Goal: Navigation & Orientation: Locate item on page

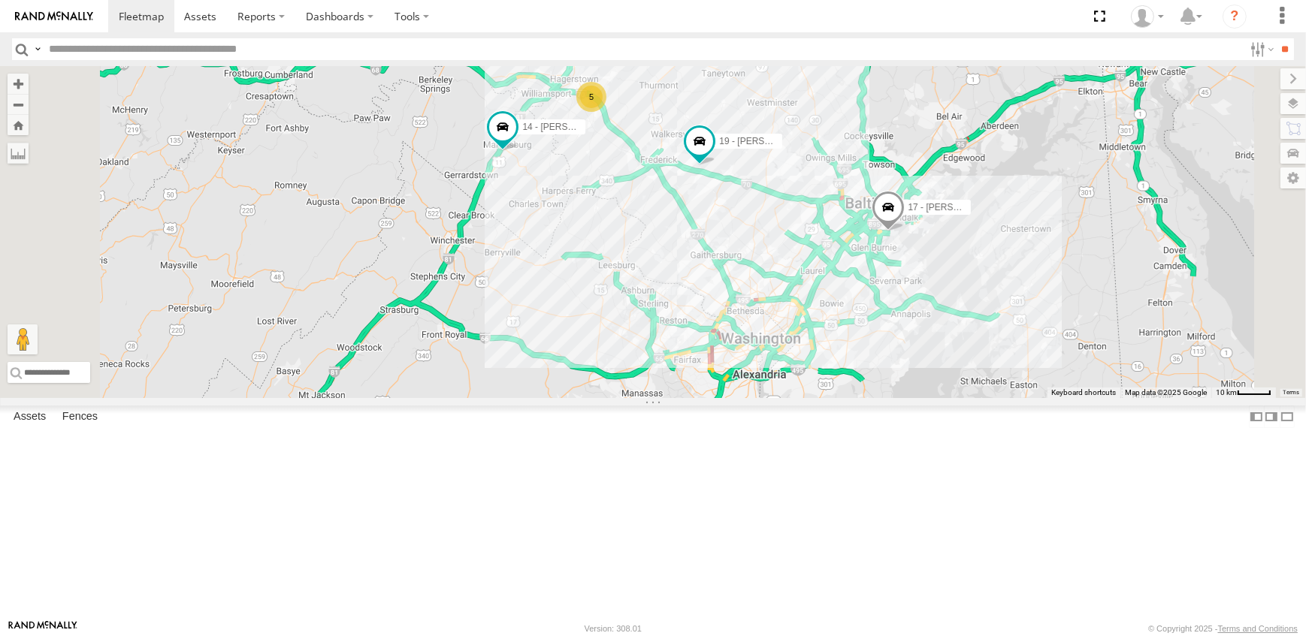
drag, startPoint x: 947, startPoint y: 364, endPoint x: 857, endPoint y: 370, distance: 89.7
click at [857, 370] on div "19 - [PERSON_NAME] 2 17 - [PERSON_NAME] 14 - [PERSON_NAME] 5 10 - [PERSON_NAME]" at bounding box center [653, 232] width 1306 height 332
click at [713, 155] on span at bounding box center [699, 141] width 27 height 27
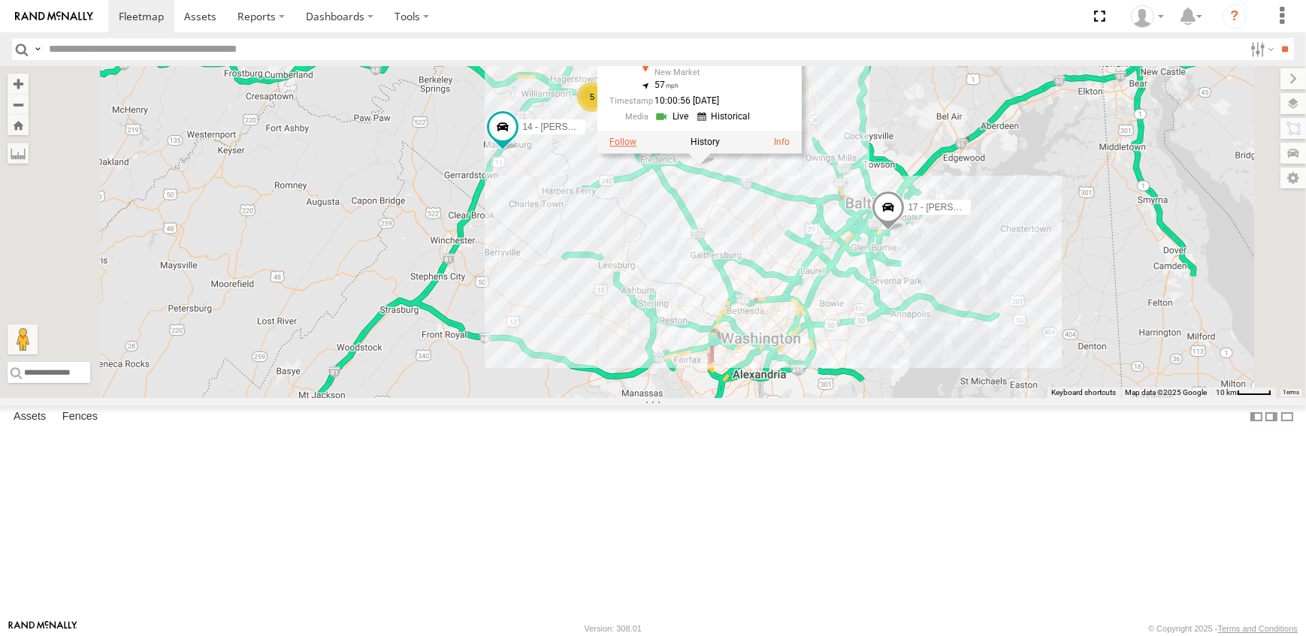
click at [636, 148] on label at bounding box center [622, 143] width 27 height 11
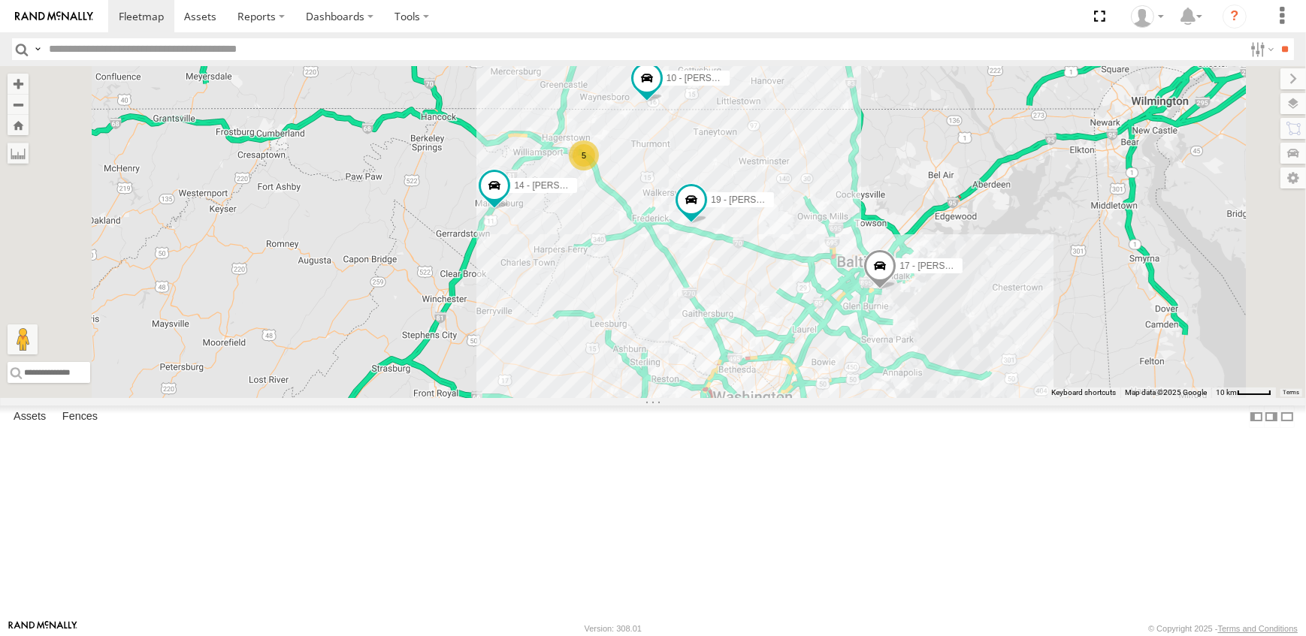
drag, startPoint x: 938, startPoint y: 321, endPoint x: 866, endPoint y: 400, distance: 106.4
click at [866, 398] on div "19 - [PERSON_NAME] 2 17 - [PERSON_NAME] 14 - [PERSON_NAME] 5 10 - [PERSON_NAME]" at bounding box center [653, 232] width 1306 height 332
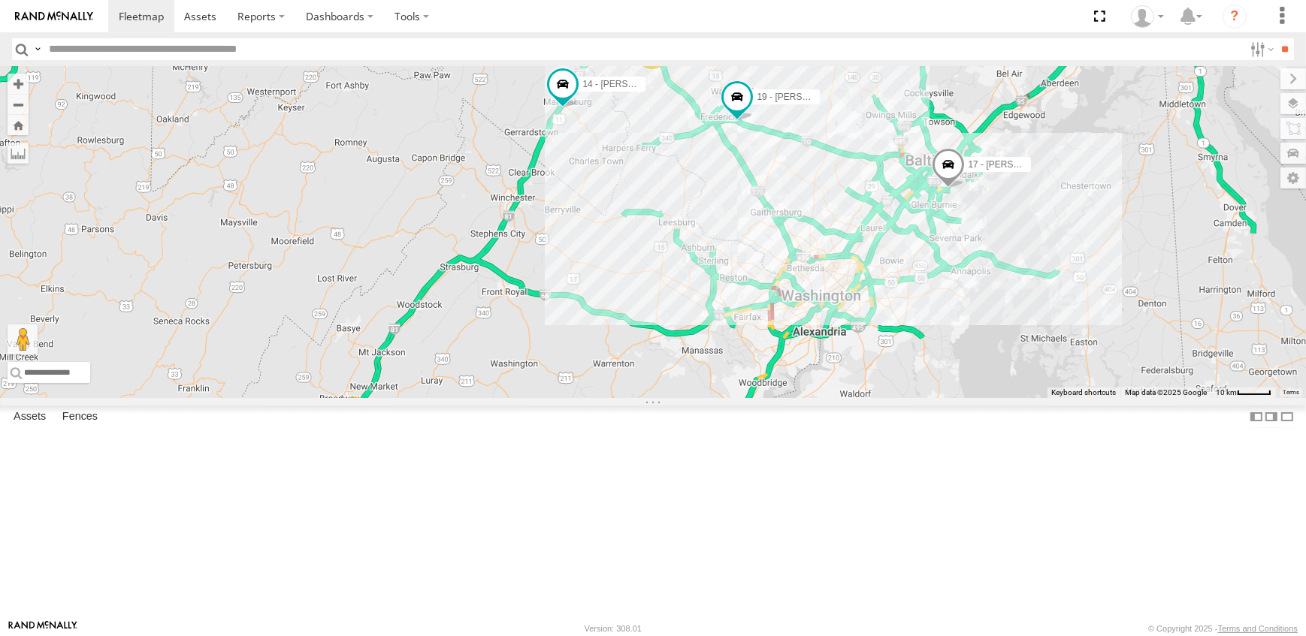
drag, startPoint x: 827, startPoint y: 469, endPoint x: 897, endPoint y: 367, distance: 123.8
click at [897, 367] on div "19 - [PERSON_NAME] 2 17 - [PERSON_NAME] 14 - [PERSON_NAME] 5 10 - [PERSON_NAME]" at bounding box center [653, 232] width 1306 height 332
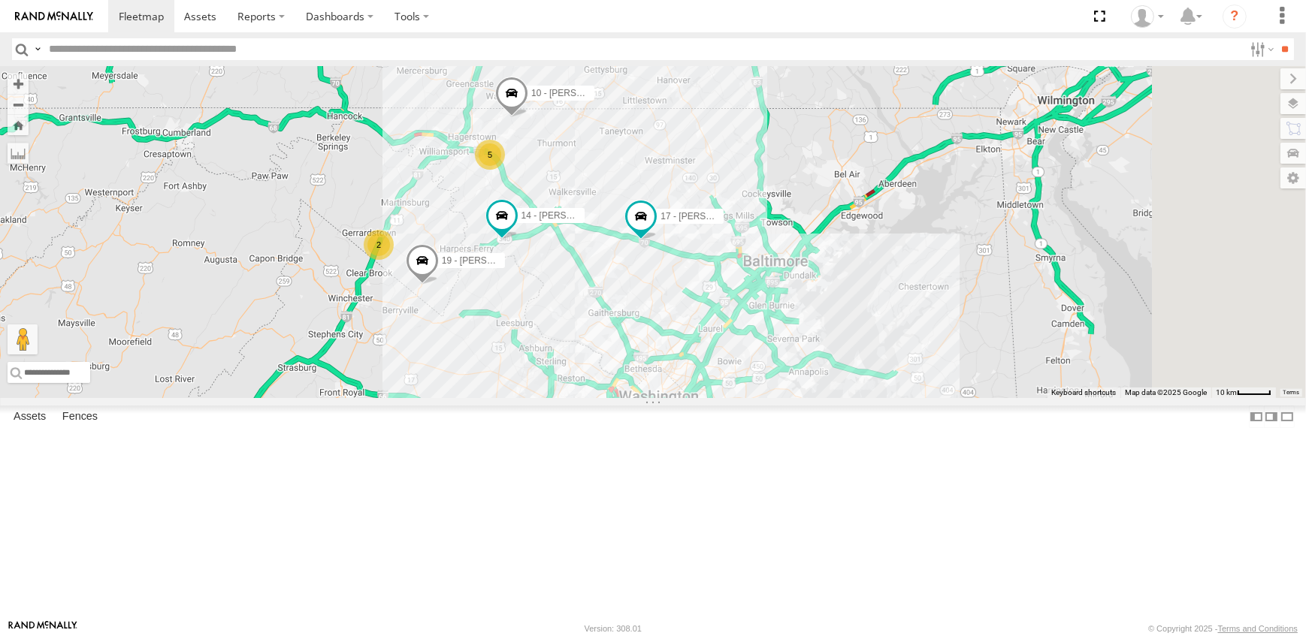
drag, startPoint x: 969, startPoint y: 396, endPoint x: 804, endPoint y: 498, distance: 193.7
click at [804, 398] on div "19 - [PERSON_NAME] 17 - [PERSON_NAME] 14 - [PERSON_NAME] 10 - [PERSON_NAME] 2 5" at bounding box center [653, 232] width 1306 height 332
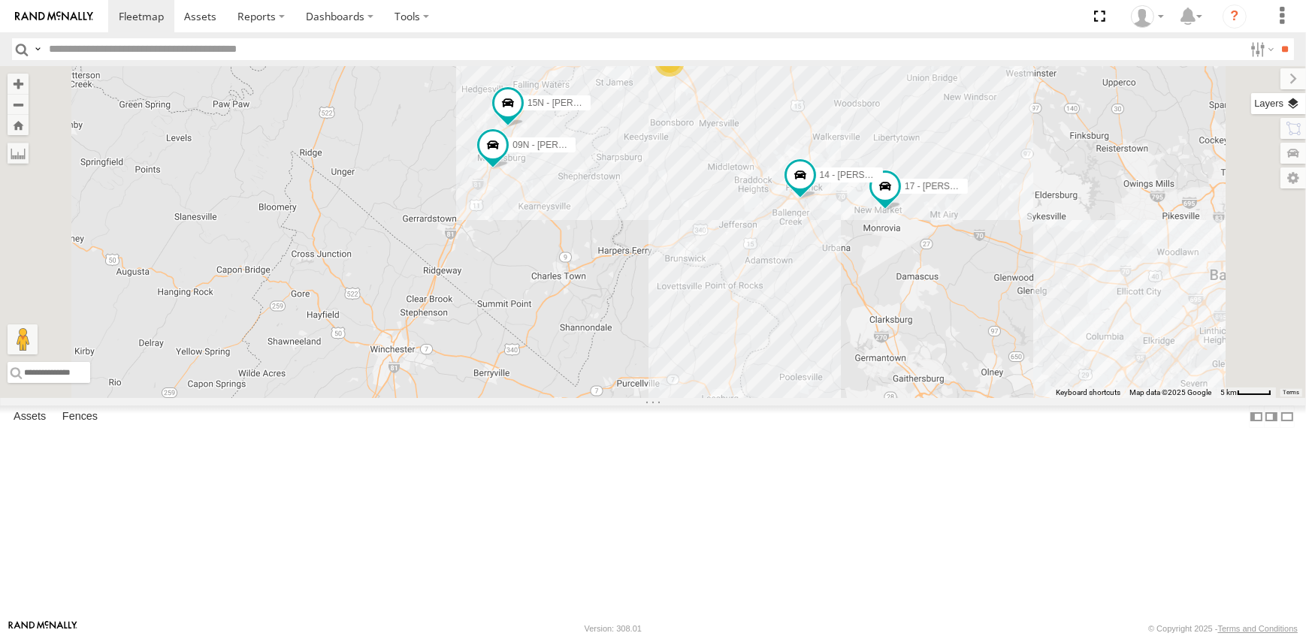
click at [1298, 100] on label at bounding box center [1278, 103] width 55 height 21
click at [0, 0] on span "Overlays" at bounding box center [0, 0] width 0 height 0
click at [0, 0] on span "Traffic" at bounding box center [0, 0] width 0 height 0
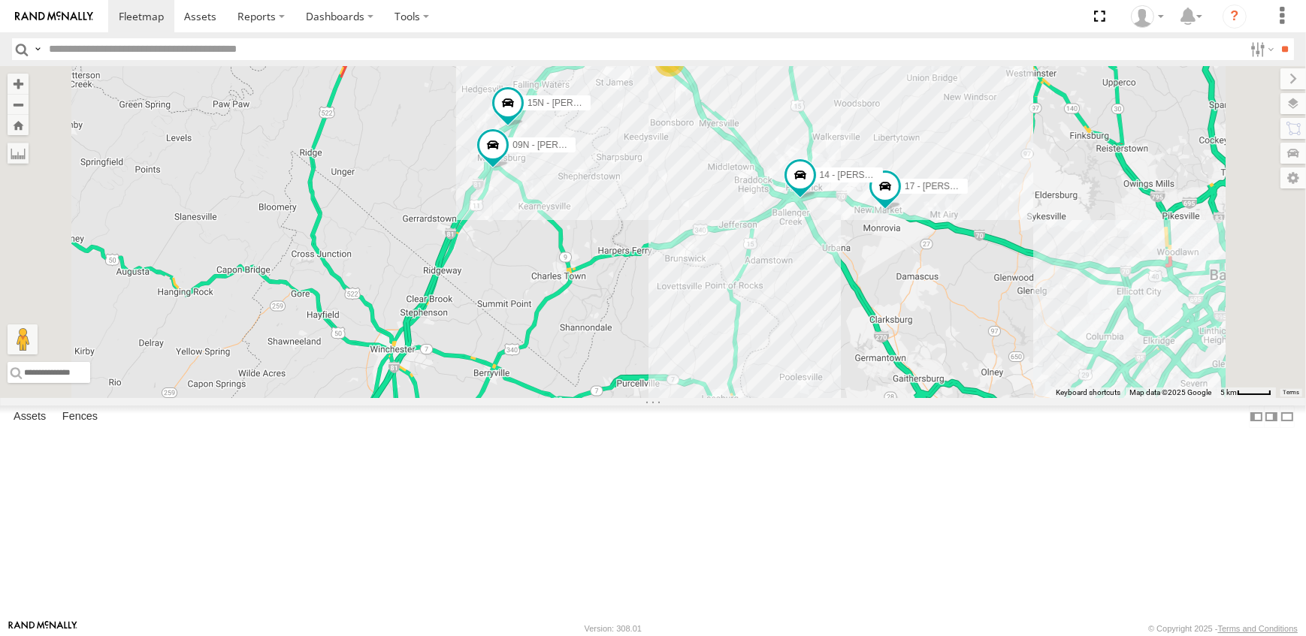
click at [1280, 74] on label at bounding box center [1293, 78] width 26 height 21
